Goal: Task Accomplishment & Management: Manage account settings

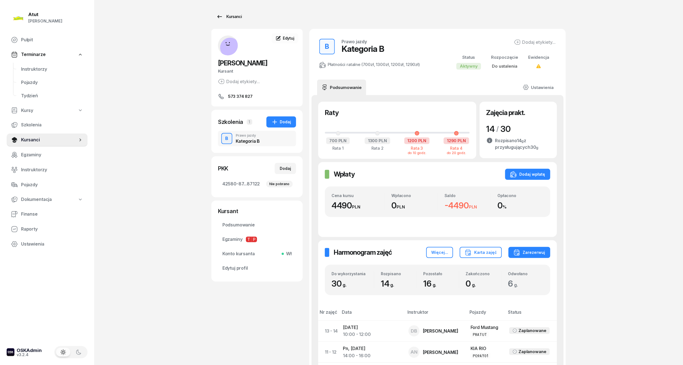
click at [224, 13] on div "Kursanci" at bounding box center [228, 16] width 25 height 7
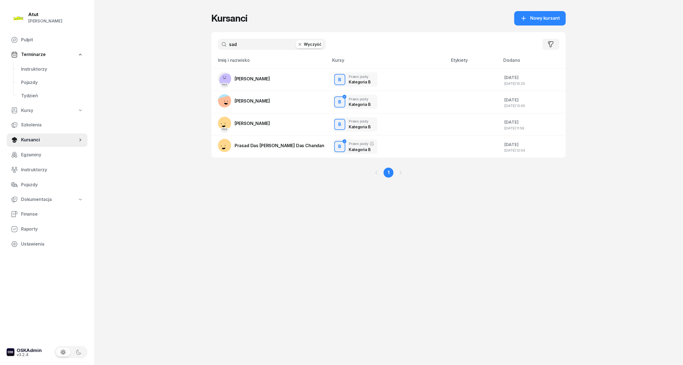
click at [307, 47] on button "Wyczyść" at bounding box center [309, 44] width 27 height 8
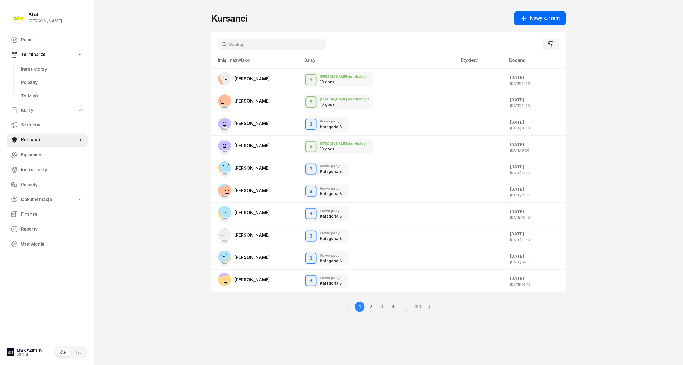
click at [562, 18] on link "Nowy kursant" at bounding box center [541, 18] width 52 height 14
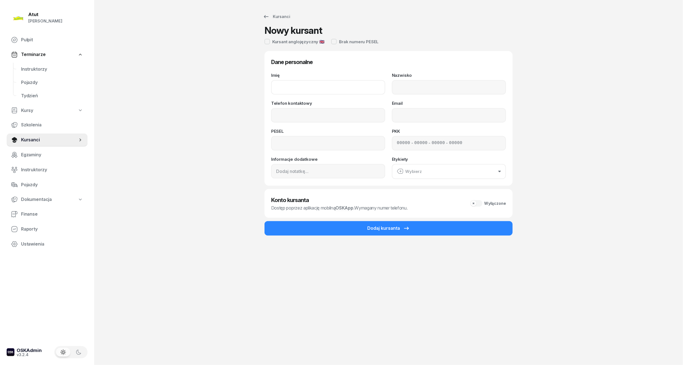
click at [290, 83] on input "Imię" at bounding box center [328, 87] width 114 height 14
paste input "[PERSON_NAME]"
drag, startPoint x: 315, startPoint y: 88, endPoint x: 290, endPoint y: 86, distance: 25.0
click at [290, 86] on input "[PERSON_NAME]" at bounding box center [328, 87] width 114 height 14
type input "Oliwia"
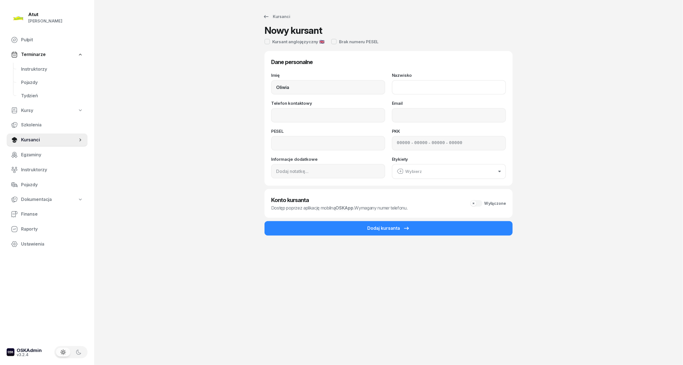
click at [407, 85] on input "Nazwisko" at bounding box center [449, 87] width 114 height 14
paste input "Laskowska"
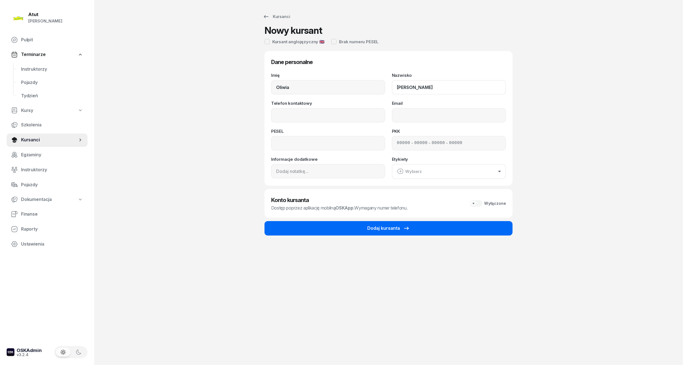
type input "Laskowska"
click at [395, 232] on button "Dodaj kursanta" at bounding box center [389, 228] width 248 height 14
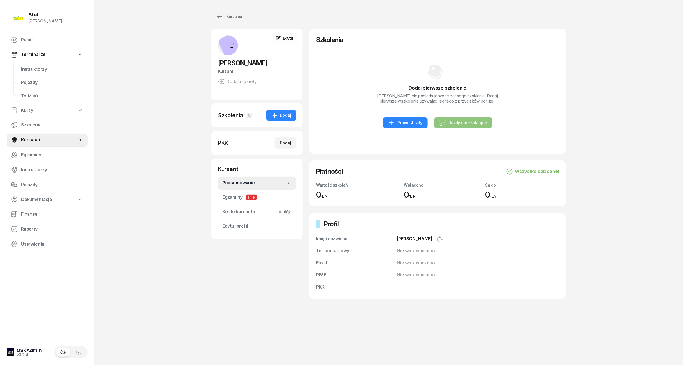
click at [475, 120] on div "Jazdy doszkalające" at bounding box center [464, 122] width 48 height 7
select select "B"
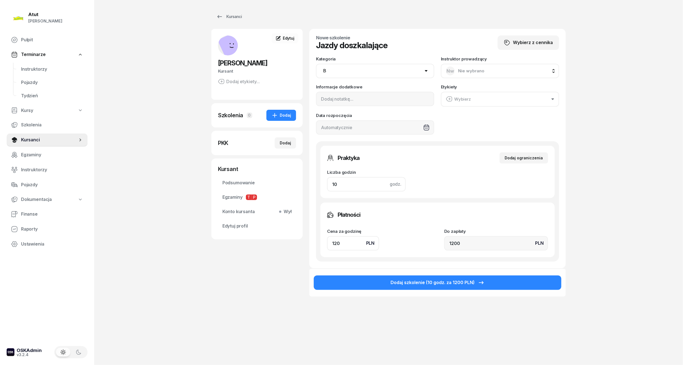
drag, startPoint x: 345, startPoint y: 185, endPoint x: 324, endPoint y: 187, distance: 21.5
click at [324, 187] on div "Praktyka Dodaj ograniczenia Liczba godzin godz. 10 Ograniczenia zajęć praktyczn…" at bounding box center [438, 172] width 234 height 52
type input "4"
type input "480"
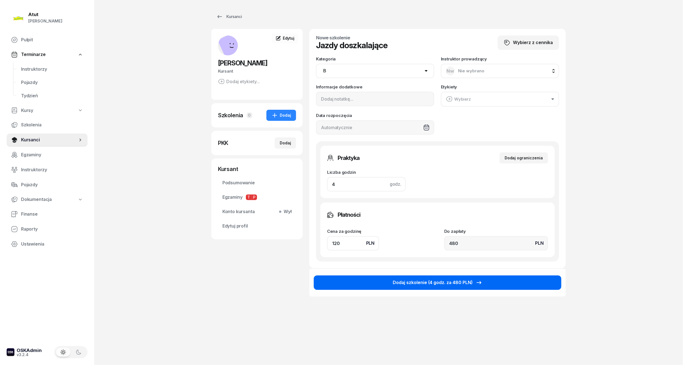
type input "4"
click at [449, 287] on button "Dodaj szkolenie (4 godz. za 480 PLN)" at bounding box center [438, 282] width 248 height 14
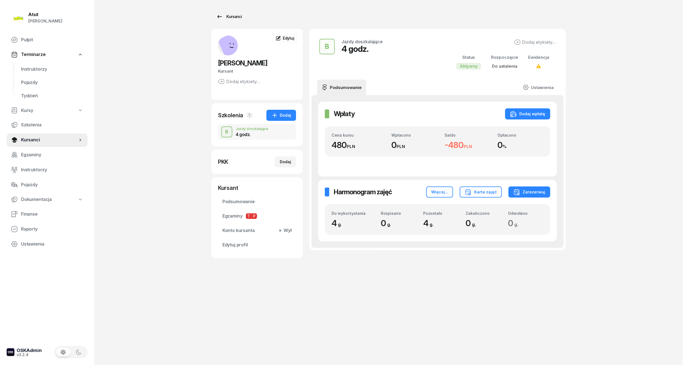
click at [229, 13] on link "Kursanci" at bounding box center [228, 16] width 35 height 11
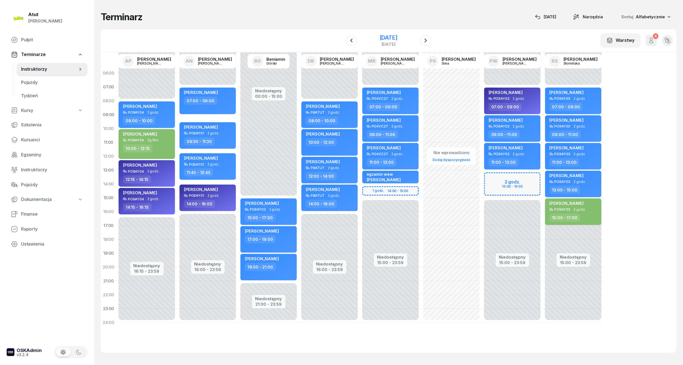
click at [380, 36] on div "[DATE]" at bounding box center [389, 38] width 18 height 6
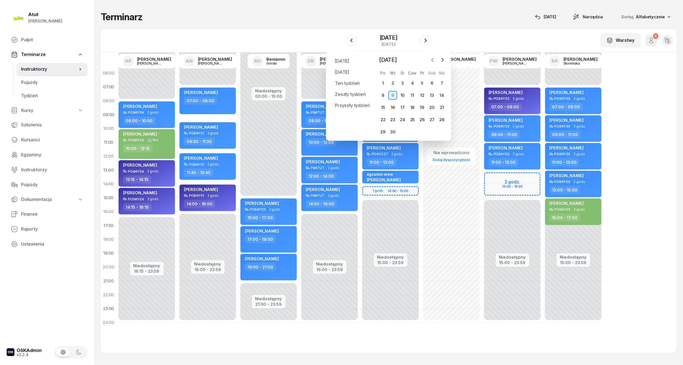
click at [432, 62] on icon "button" at bounding box center [433, 60] width 6 height 6
click at [445, 62] on icon "button" at bounding box center [443, 60] width 6 height 6
click at [396, 107] on div "16" at bounding box center [393, 107] width 9 height 9
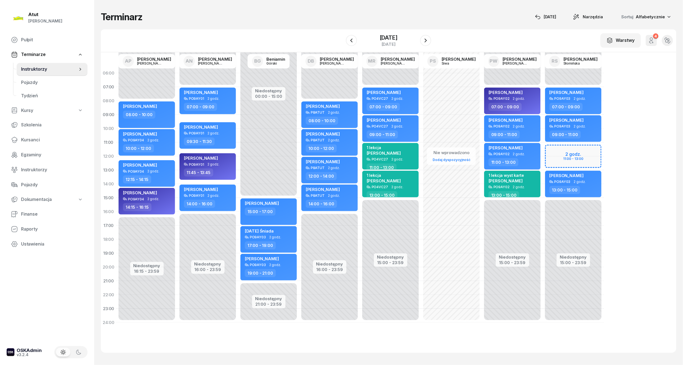
click at [573, 148] on div "Niedostępny 00:00 - 07:00 Niedostępny 15:00 - 23:59 2 godz. 11:00 - 13:00 [PERS…" at bounding box center [573, 197] width 61 height 263
select select "11"
select select "13"
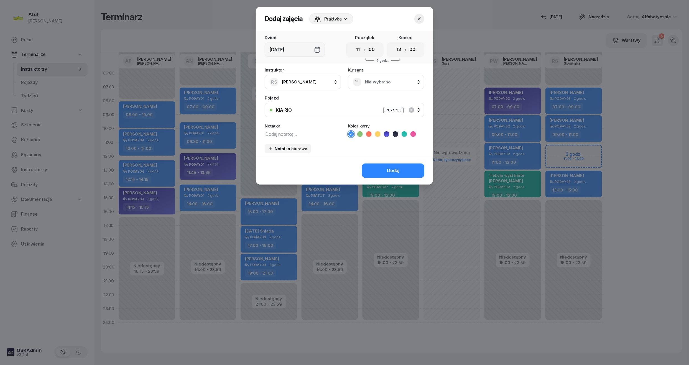
click at [381, 83] on span "Nie wybrano" at bounding box center [392, 81] width 54 height 7
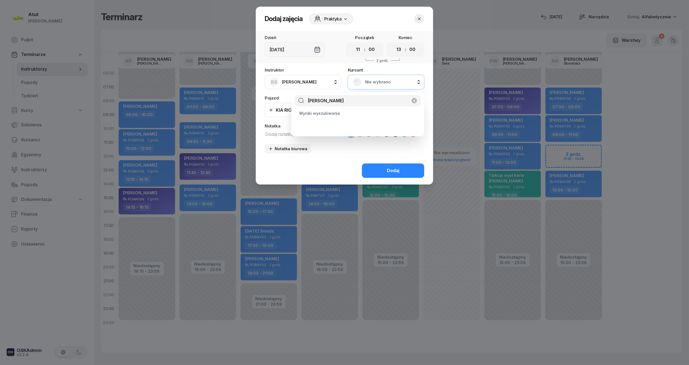
drag, startPoint x: 364, startPoint y: 99, endPoint x: 305, endPoint y: 104, distance: 59.2
click at [305, 104] on input "[PERSON_NAME]" at bounding box center [358, 101] width 126 height 12
type input "[PERSON_NAME]"
click at [385, 157] on div "Dodaj" at bounding box center [344, 171] width 177 height 28
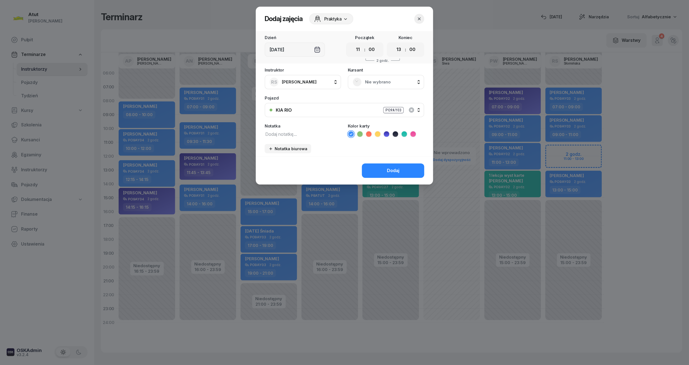
click at [291, 132] on textarea at bounding box center [303, 133] width 76 height 7
click at [422, 22] on button "button" at bounding box center [419, 19] width 10 height 10
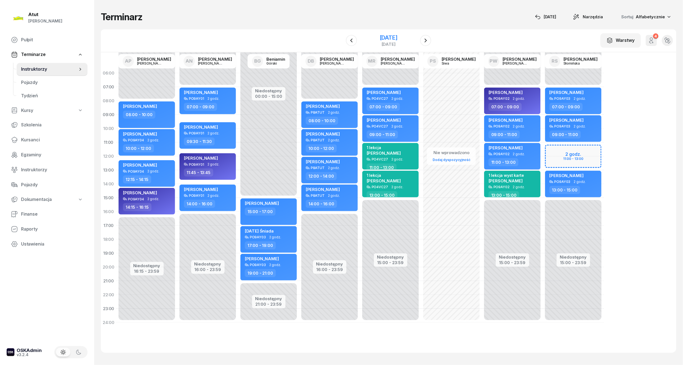
click at [380, 36] on div "[DATE]" at bounding box center [389, 38] width 18 height 6
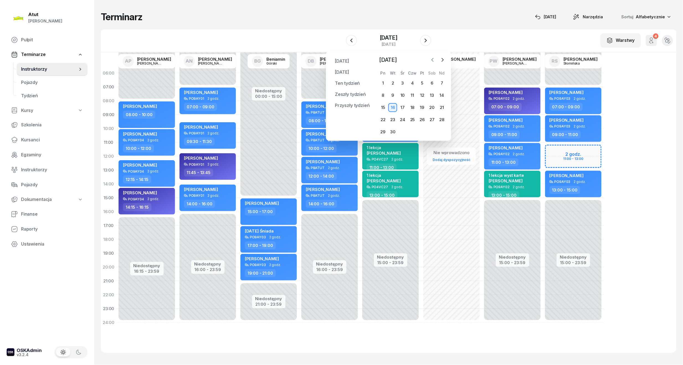
click at [432, 61] on icon "button" at bounding box center [433, 60] width 6 height 6
click at [391, 110] on div "12" at bounding box center [393, 107] width 9 height 9
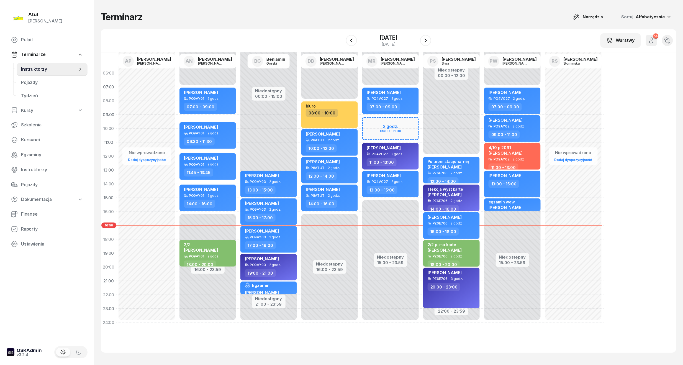
click at [469, 246] on div "2/2 p. ma karte [PERSON_NAME]" at bounding box center [452, 248] width 49 height 12
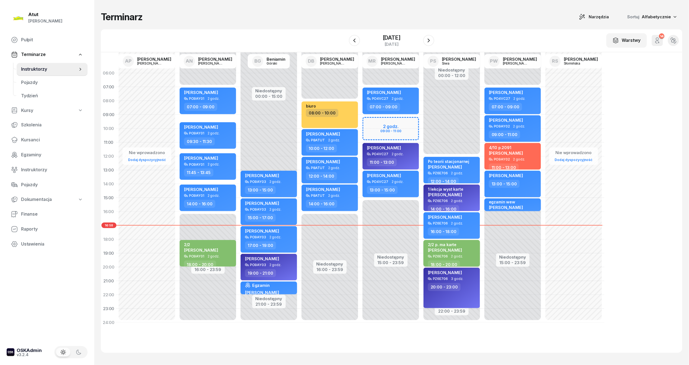
select select "18"
select select "20"
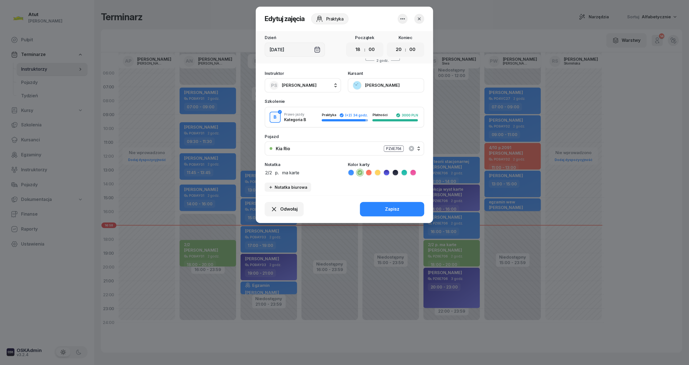
click at [300, 88] on span "[PERSON_NAME]" at bounding box center [299, 85] width 35 height 7
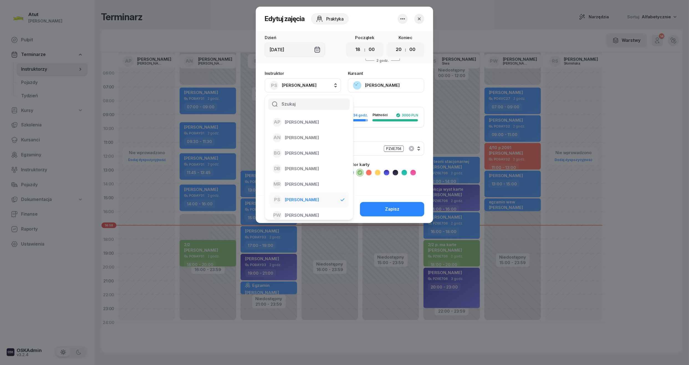
click at [300, 88] on span "[PERSON_NAME]" at bounding box center [299, 85] width 35 height 7
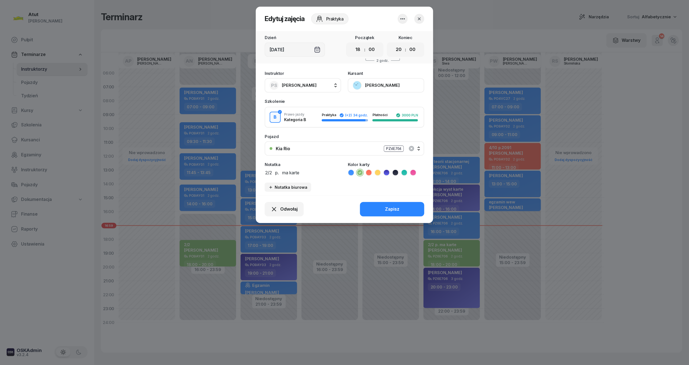
click at [385, 80] on button "[PERSON_NAME]" at bounding box center [386, 85] width 76 height 14
click at [417, 21] on icon "button" at bounding box center [420, 19] width 6 height 6
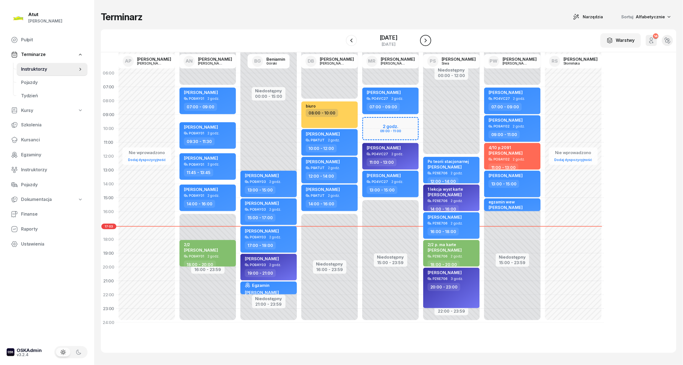
click at [424, 40] on icon "button" at bounding box center [426, 40] width 7 height 7
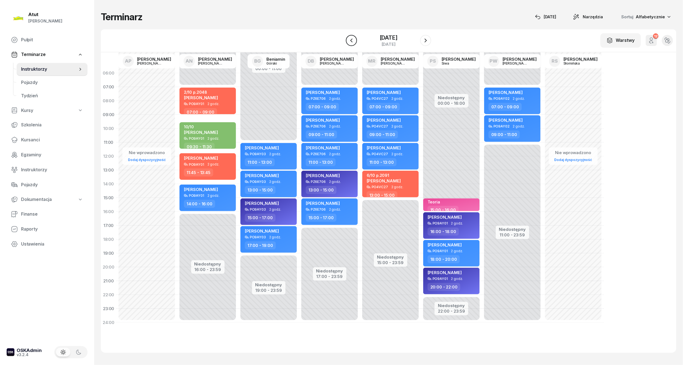
click at [350, 39] on icon "button" at bounding box center [351, 40] width 7 height 7
